Goal: Information Seeking & Learning: Learn about a topic

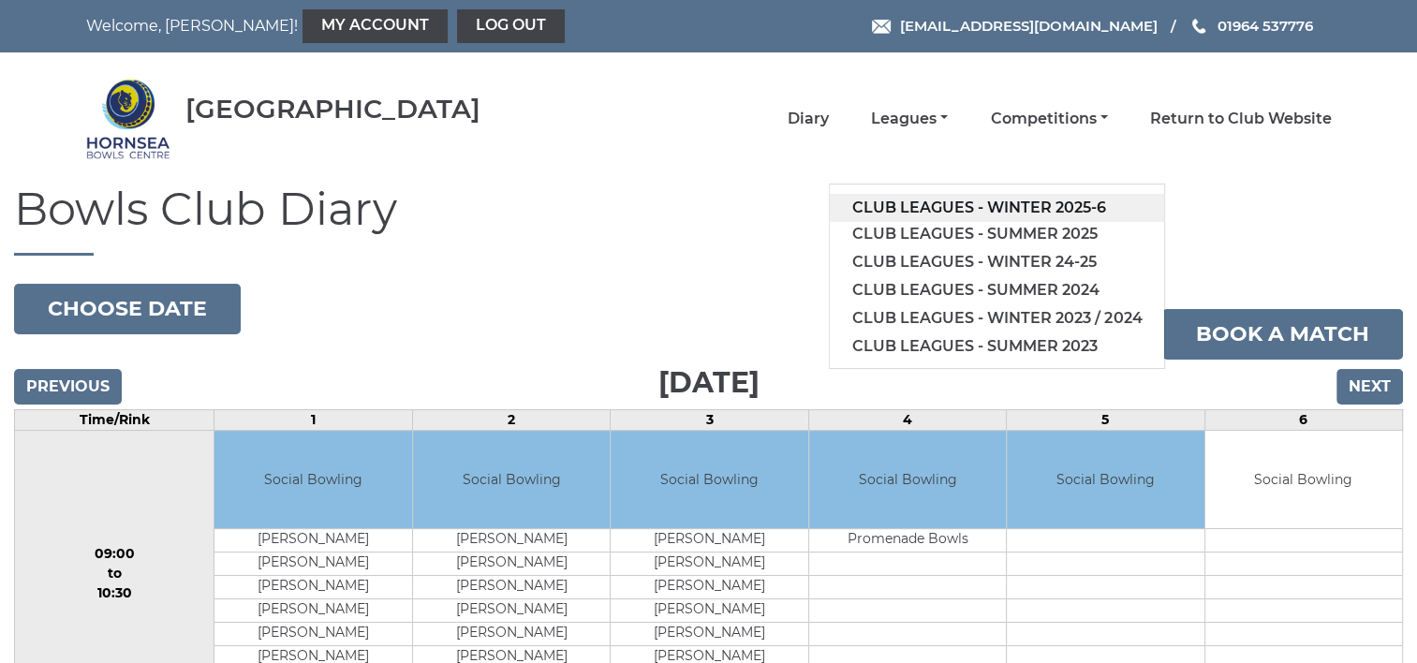
click at [1008, 206] on link "Club leagues - Winter 2025-6" at bounding box center [997, 208] width 334 height 28
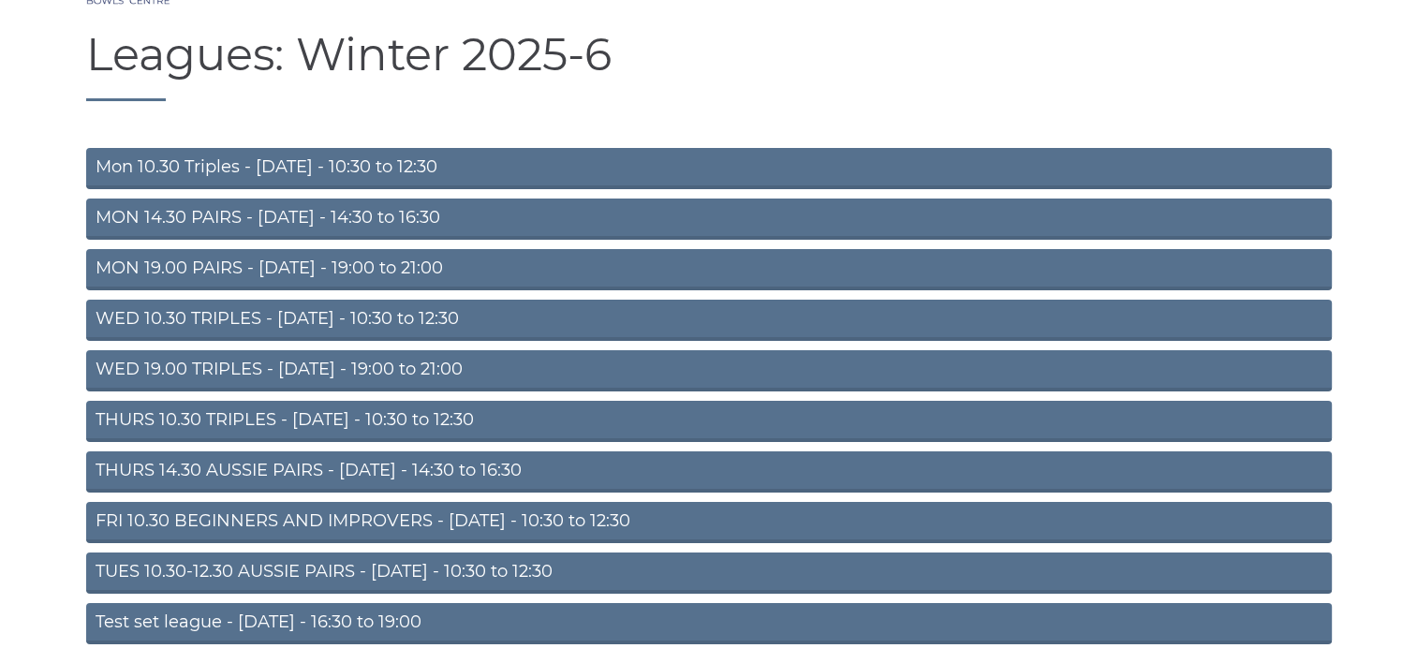
scroll to position [187, 0]
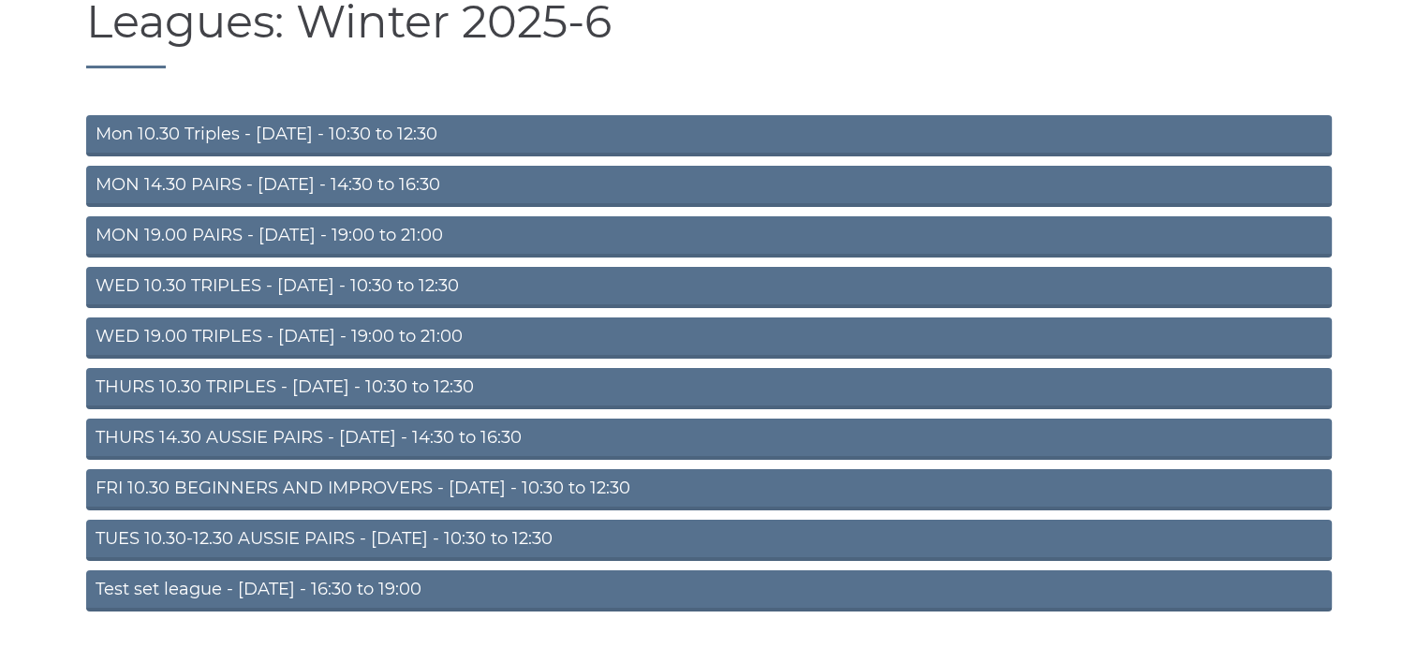
click at [588, 544] on link "TUES 10.30-12.30 AUSSIE PAIRS - [DATE] - 10:30 to 12:30" at bounding box center [709, 540] width 1246 height 41
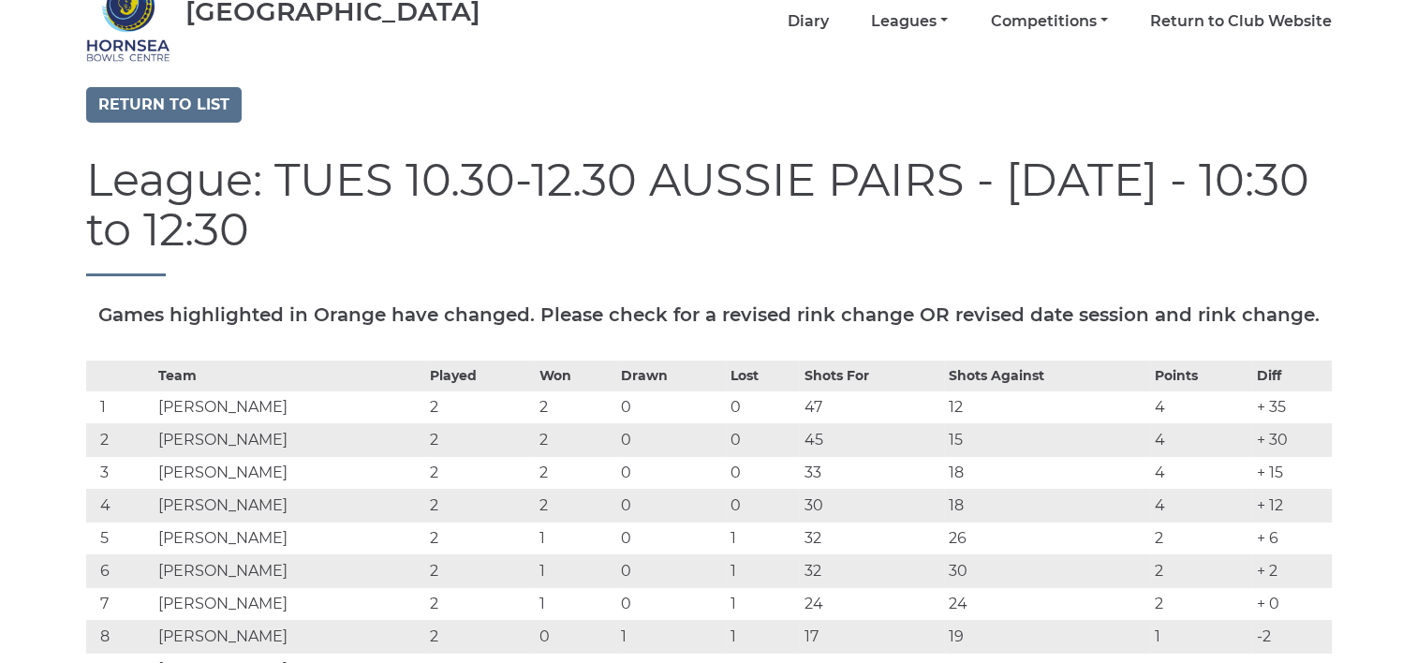
scroll to position [94, 0]
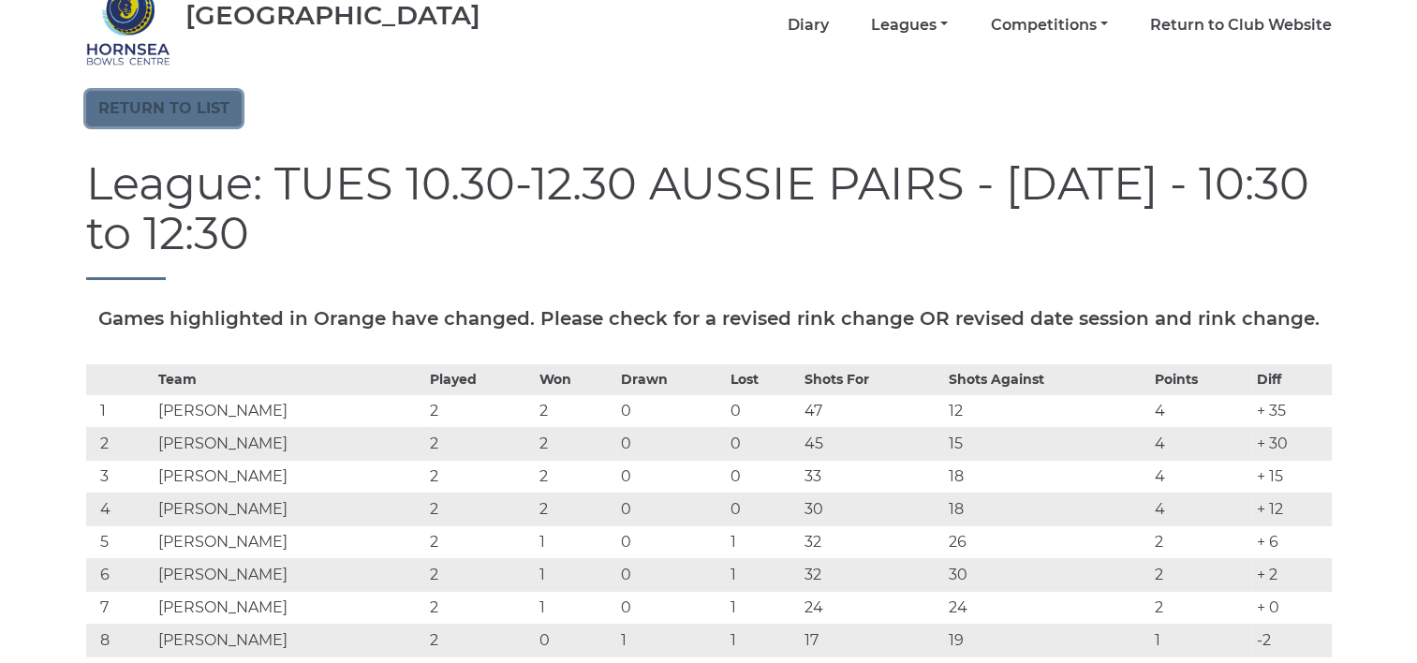
click at [147, 109] on link "Return to list" at bounding box center [164, 109] width 156 height 36
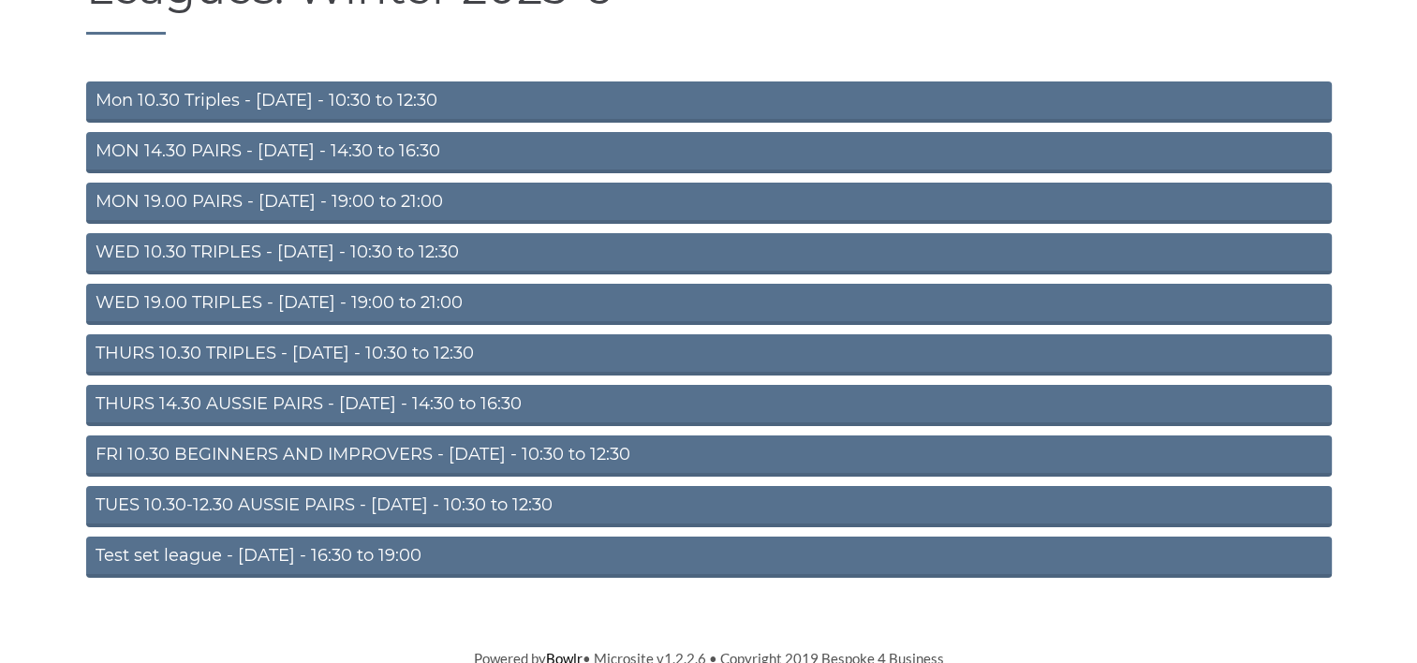
scroll to position [227, 0]
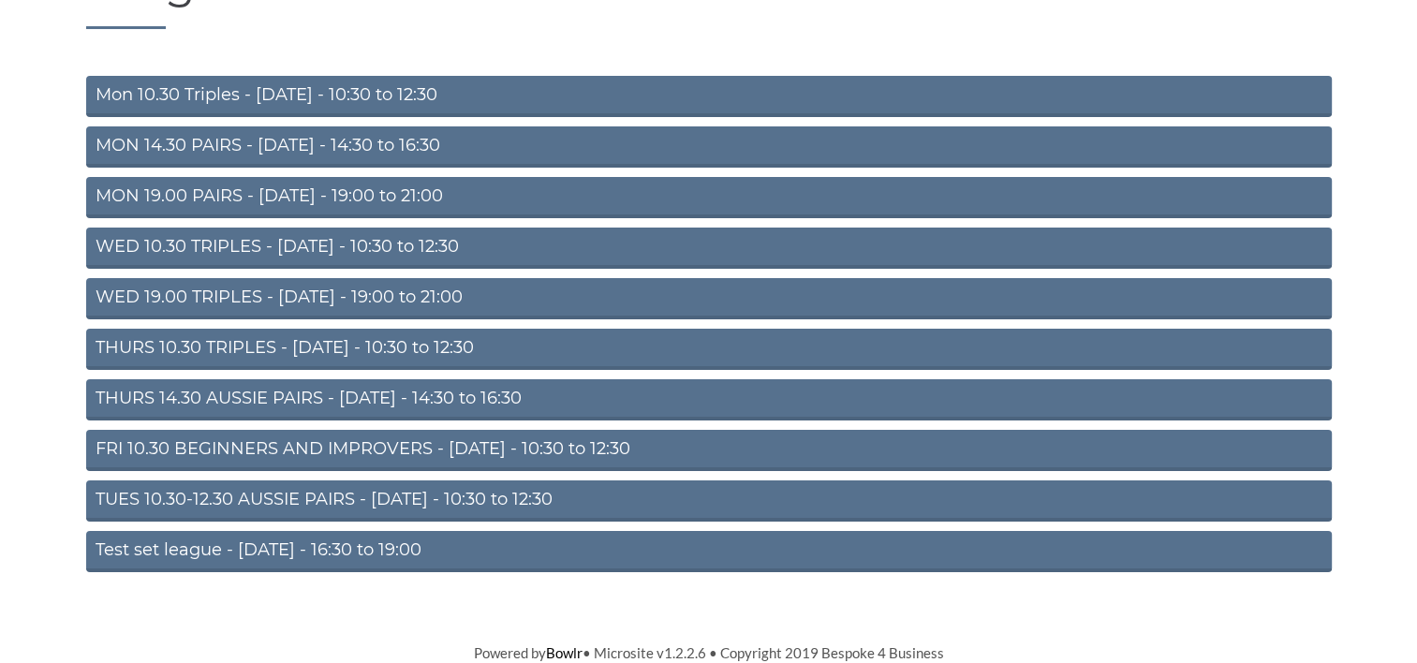
click at [273, 348] on link "THURS 10.30 TRIPLES - Thursday - 10:30 to 12:30" at bounding box center [709, 349] width 1246 height 41
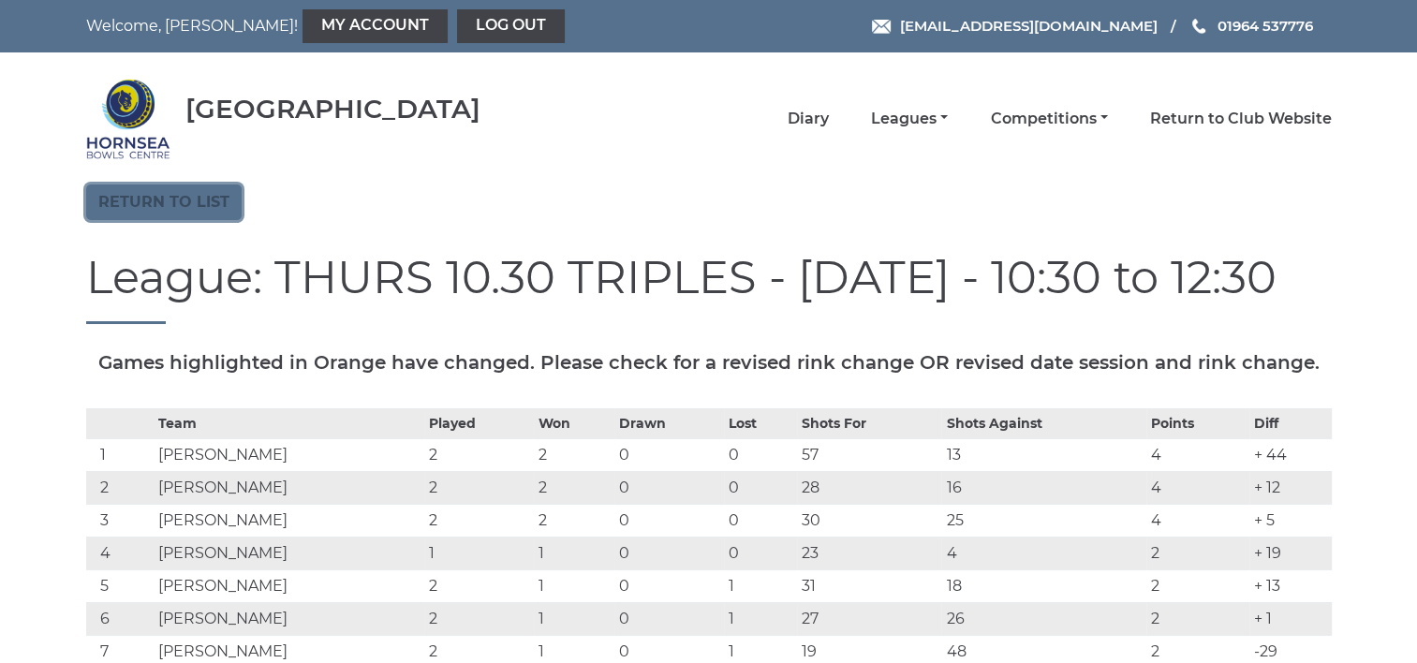
click at [143, 205] on link "Return to list" at bounding box center [164, 203] width 156 height 36
